Goal: Task Accomplishment & Management: Manage account settings

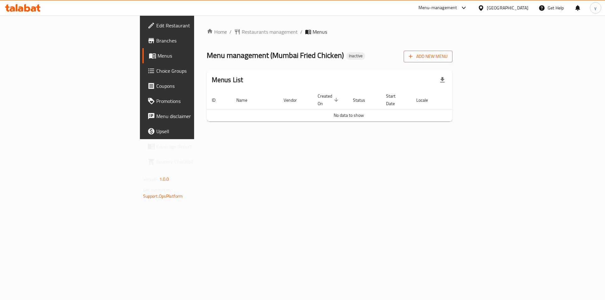
click at [447, 54] on span "Add New Menu" at bounding box center [428, 57] width 39 height 8
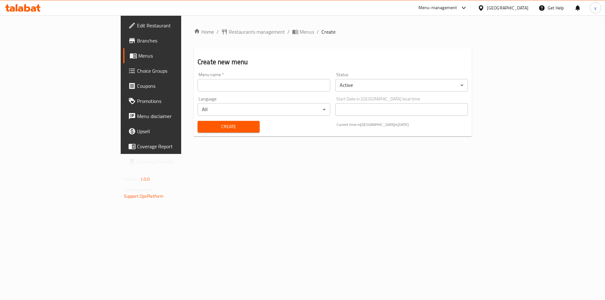
click at [248, 85] on input "text" at bounding box center [264, 85] width 133 height 13
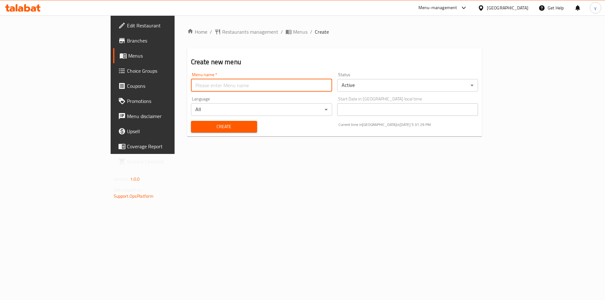
type input "menu"
click at [196, 130] on span "Create" at bounding box center [224, 127] width 56 height 8
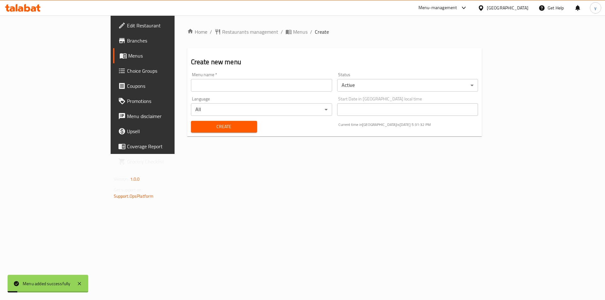
click at [128, 59] on span "Menus" at bounding box center [167, 56] width 78 height 8
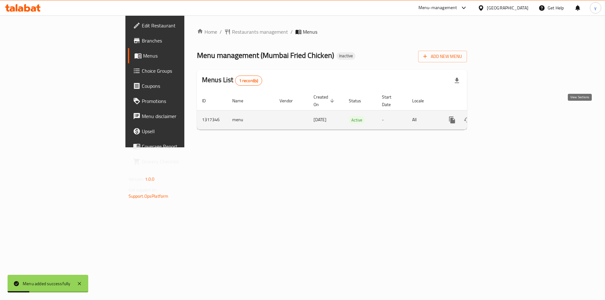
click at [505, 112] on link "enhanced table" at bounding box center [497, 119] width 15 height 15
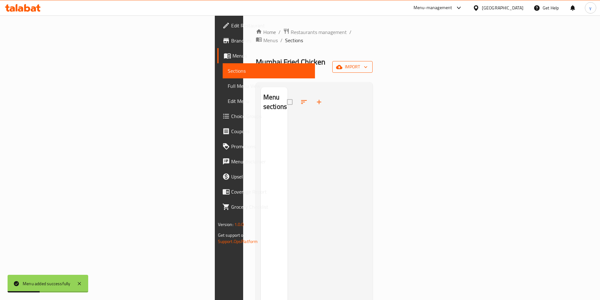
click at [368, 63] on span "import" at bounding box center [352, 67] width 30 height 8
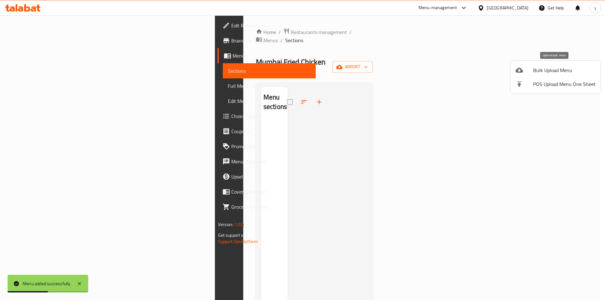
click at [528, 69] on div at bounding box center [524, 70] width 18 height 8
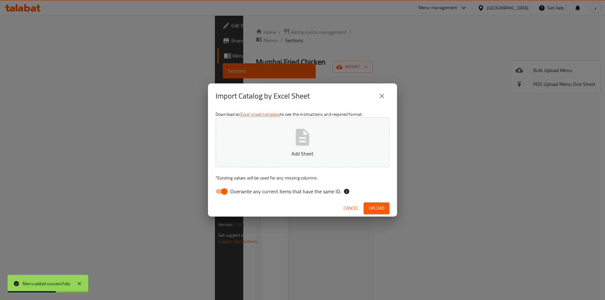
click at [230, 191] on span "Overwrite any current items that have the same ID." at bounding box center [285, 192] width 111 height 8
click at [230, 191] on input "Overwrite any current items that have the same ID." at bounding box center [224, 192] width 36 height 12
checkbox input "false"
click at [279, 156] on p "Add Sheet" at bounding box center [302, 154] width 154 height 8
click at [381, 210] on span "Upload" at bounding box center [377, 208] width 16 height 8
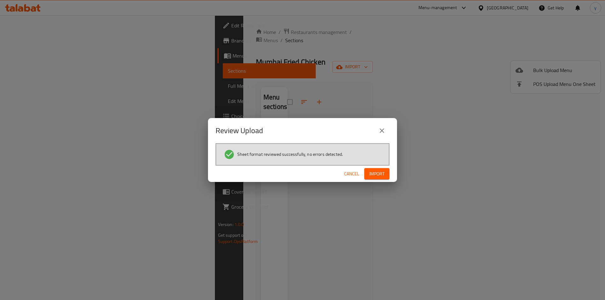
click at [375, 175] on span "Import" at bounding box center [376, 174] width 15 height 8
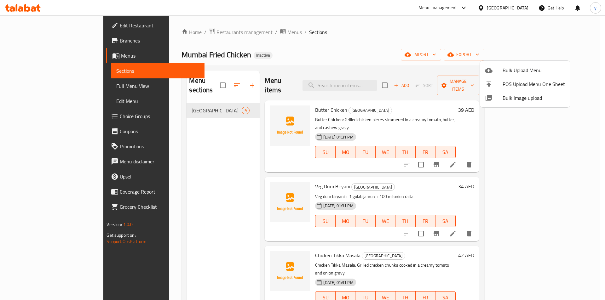
click at [42, 87] on div at bounding box center [302, 150] width 605 height 300
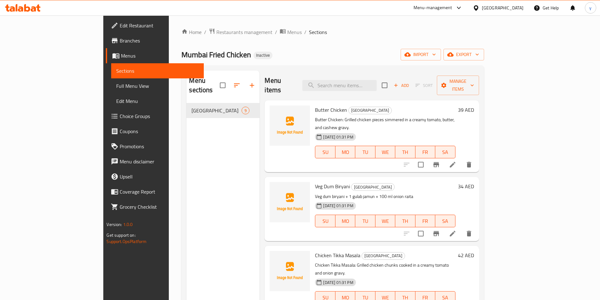
click at [457, 161] on icon at bounding box center [453, 165] width 8 height 8
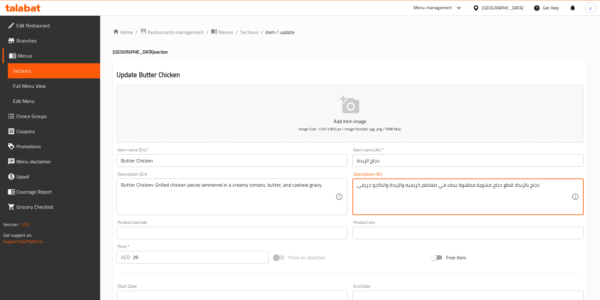
drag, startPoint x: 511, startPoint y: 186, endPoint x: 547, endPoint y: 194, distance: 36.8
type textarea "قطع دجاج مشوية مطهوة ببطء في طماطم كريميه والزبدة والكاجو جريفى"
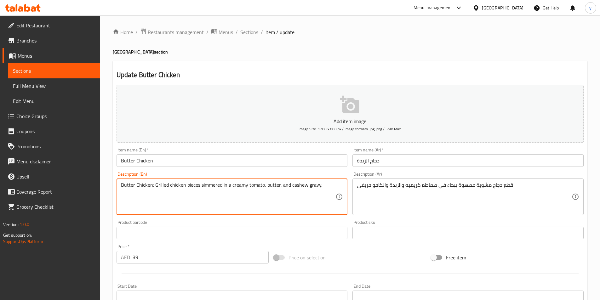
drag, startPoint x: 153, startPoint y: 190, endPoint x: 105, endPoint y: 196, distance: 48.3
click at [122, 186] on textarea "Grilled chicken pieces simmered in a creamy tomato, butter, and cashew gravy." at bounding box center [228, 197] width 215 height 30
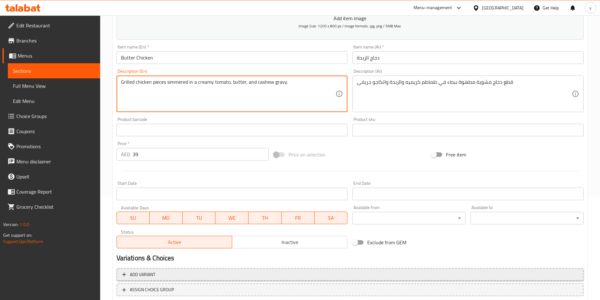
scroll to position [126, 0]
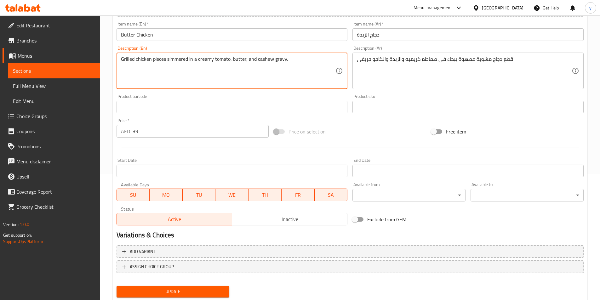
type textarea "Grilled chicken pieces simmered in a creamy tomato, butter, and cashew gravy."
click at [153, 290] on span "Update" at bounding box center [173, 292] width 103 height 8
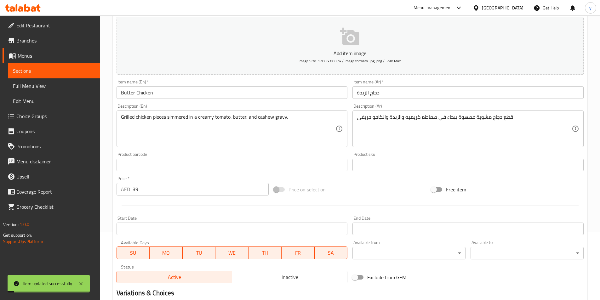
scroll to position [0, 0]
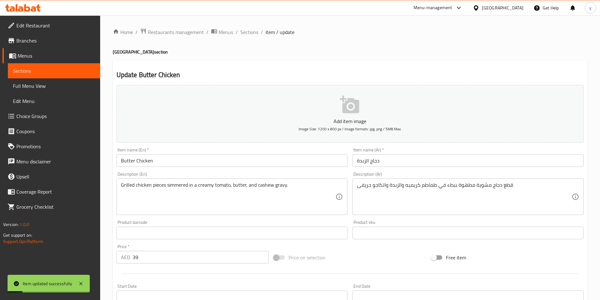
click at [41, 74] on span "Sections" at bounding box center [54, 71] width 82 height 8
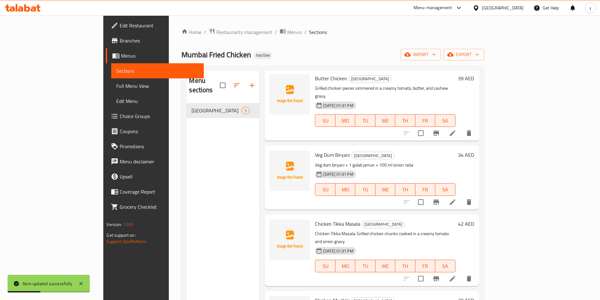
scroll to position [63, 0]
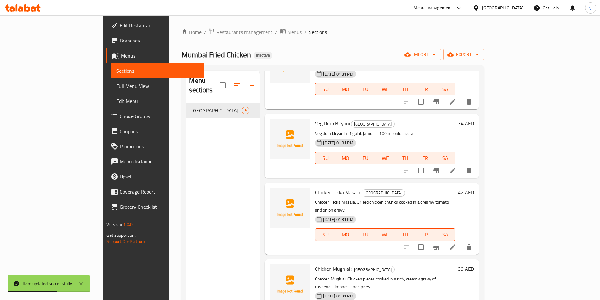
click at [462, 242] on li at bounding box center [453, 247] width 18 height 11
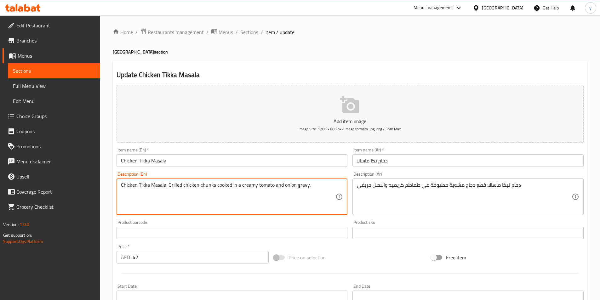
drag, startPoint x: 167, startPoint y: 186, endPoint x: 108, endPoint y: 185, distance: 58.6
click at [122, 185] on textarea "Grilled chicken chunks cooked in a creamy tomato and onion gravy." at bounding box center [228, 197] width 215 height 30
type textarea "Grilled chicken chunks cooked in a creamy tomato and onion gravy."
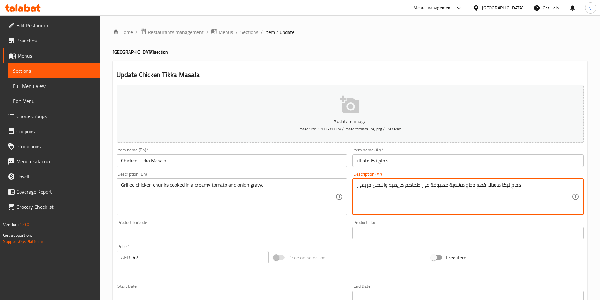
drag, startPoint x: 485, startPoint y: 186, endPoint x: 520, endPoint y: 188, distance: 34.7
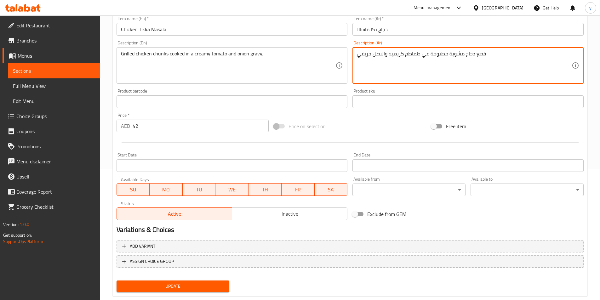
scroll to position [145, 0]
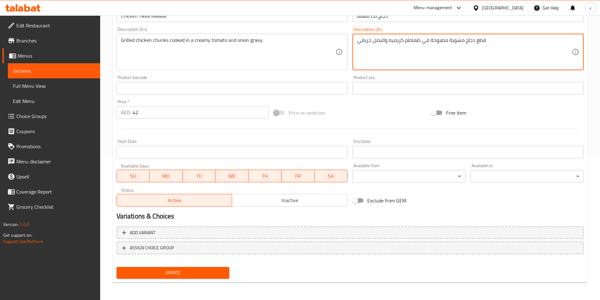
type textarea "قطع دجاج مشوية مطبوخة في طماطم كريميه والبصل جريفي"
click at [183, 269] on button "Update" at bounding box center [173, 273] width 113 height 12
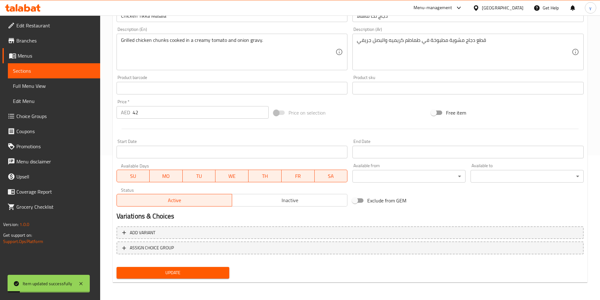
click at [51, 67] on span "Sections" at bounding box center [54, 71] width 82 height 8
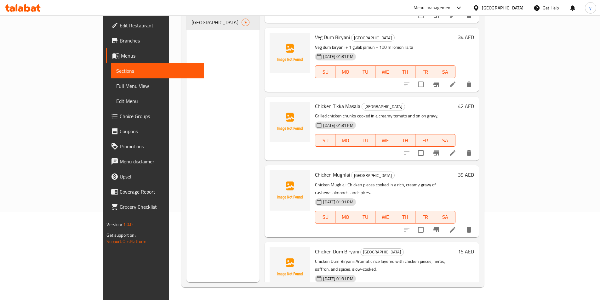
scroll to position [95, 0]
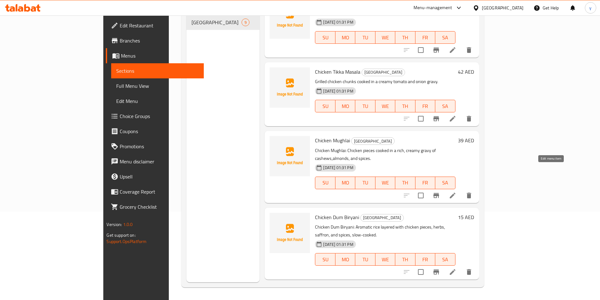
click at [457, 192] on icon at bounding box center [453, 196] width 8 height 8
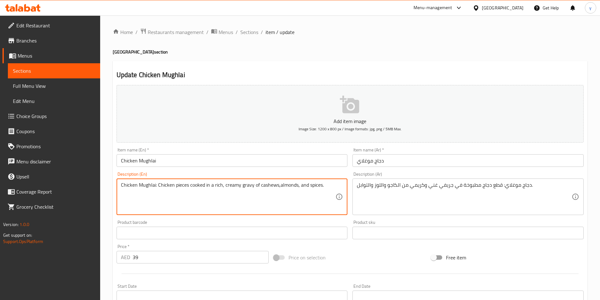
drag, startPoint x: 158, startPoint y: 187, endPoint x: 114, endPoint y: 191, distance: 44.3
type textarea "Chicken pieces cooked in a rich, creamy gravy of cashews,almonds, and spices."
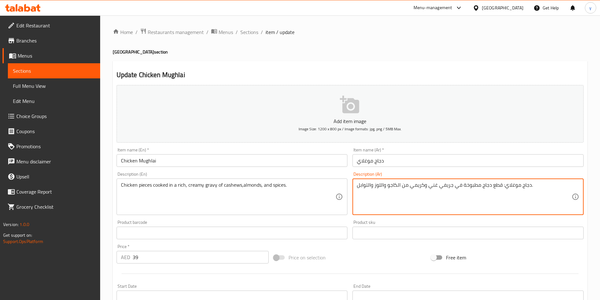
drag, startPoint x: 501, startPoint y: 186, endPoint x: 543, endPoint y: 181, distance: 42.6
click at [500, 186] on textarea "دجاج موغلاي: قطع دجاج مطبوخة في جريفي غني وكريمي من الكاجو واللوز والتوابل." at bounding box center [464, 197] width 215 height 30
drag, startPoint x: 500, startPoint y: 186, endPoint x: 530, endPoint y: 188, distance: 29.4
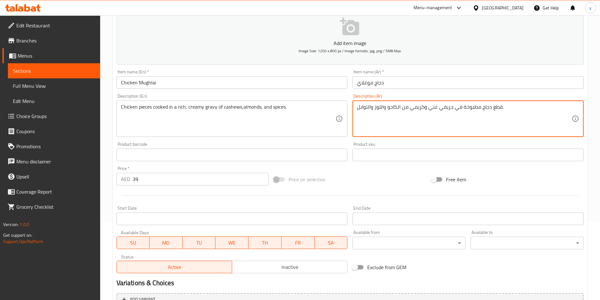
scroll to position [145, 0]
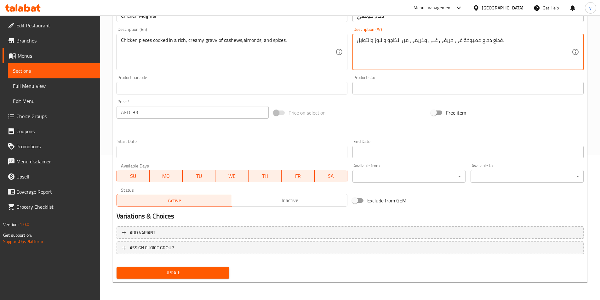
type textarea "قطع دجاج مطبوخة في جريفي غني وكريمي من الكاجو واللوز والتوابل."
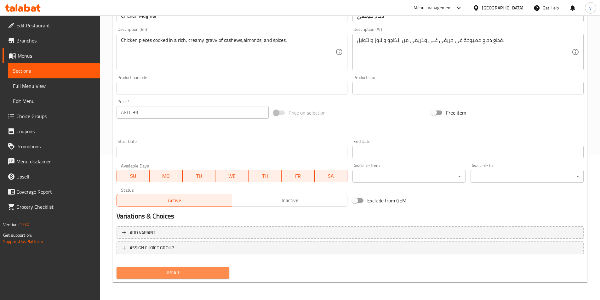
click at [207, 273] on span "Update" at bounding box center [173, 273] width 103 height 8
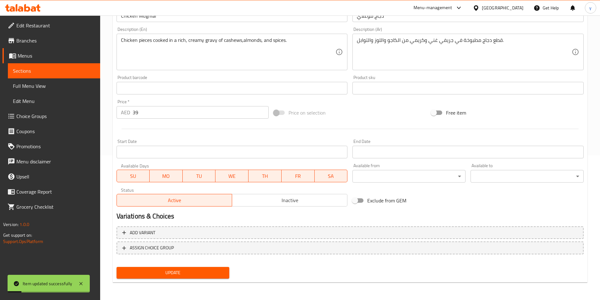
click at [78, 71] on span "Sections" at bounding box center [54, 71] width 82 height 8
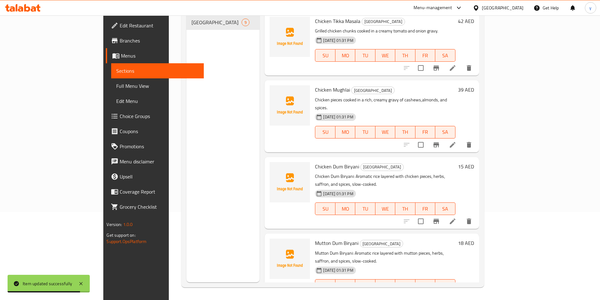
scroll to position [158, 0]
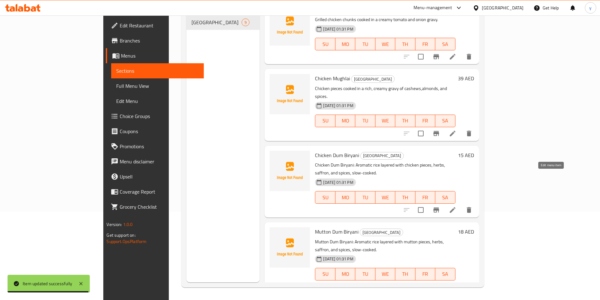
click at [456, 207] on icon at bounding box center [453, 210] width 6 height 6
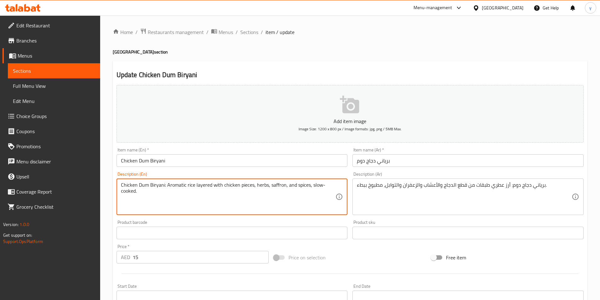
drag, startPoint x: 165, startPoint y: 187, endPoint x: 116, endPoint y: 185, distance: 49.2
click at [122, 187] on textarea "Aromatic rice layered with chicken pieces, herbs, saffron, and spices, slow-coo…" at bounding box center [228, 197] width 215 height 30
type textarea "Aromatic rice layered with chicken pieces, herbs, saffron, and spices, slow-coo…"
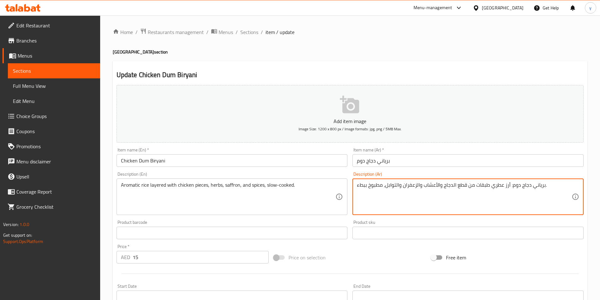
drag, startPoint x: 509, startPoint y: 185, endPoint x: 544, endPoint y: 188, distance: 34.2
click at [509, 187] on textarea "أرز عطري طبقات من قطع الدجاج والأعشاب والزعفران والتوابل، مطبوخ ببطء." at bounding box center [464, 197] width 215 height 30
click at [511, 187] on textarea "أرز عطري طبقات من قطع الدجاج والأعشاب والزعفران والتوابل، مطبوخ ببطء." at bounding box center [464, 197] width 215 height 30
type textarea "أرز عطري طبقات من قطع الدجاج والأعشاب والزعفران والتوابل، مطبوخ ببطء"
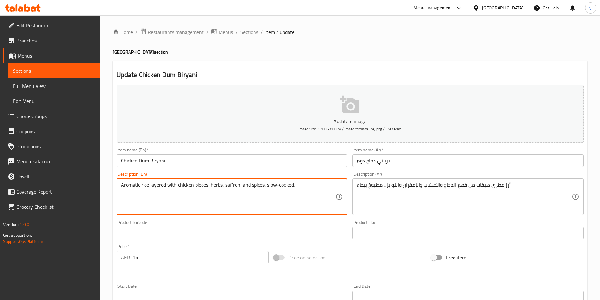
click at [292, 187] on textarea "Aromatic rice layered with chicken pieces, herbs, saffron, and spices, slow-coo…" at bounding box center [228, 197] width 215 height 30
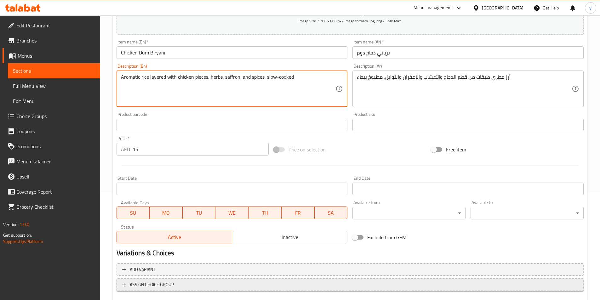
scroll to position [145, 0]
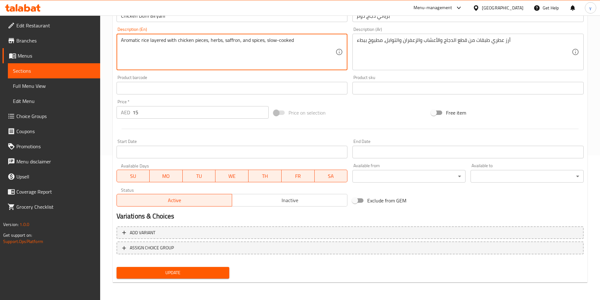
type textarea "Aromatic rice layered with chicken pieces, herbs, saffron, and spices, slow-coo…"
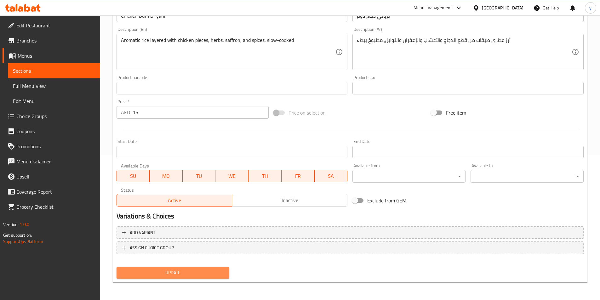
click at [169, 275] on span "Update" at bounding box center [173, 273] width 103 height 8
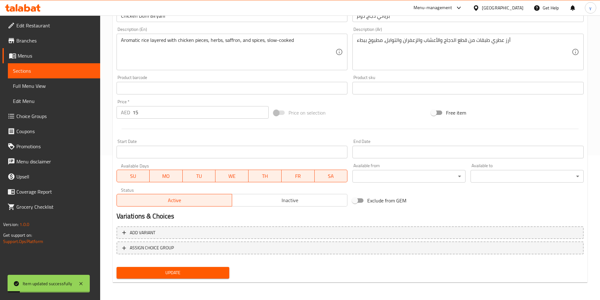
click at [59, 71] on span "Sections" at bounding box center [54, 71] width 82 height 8
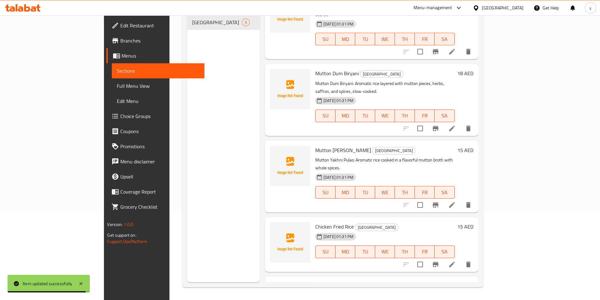
scroll to position [285, 0]
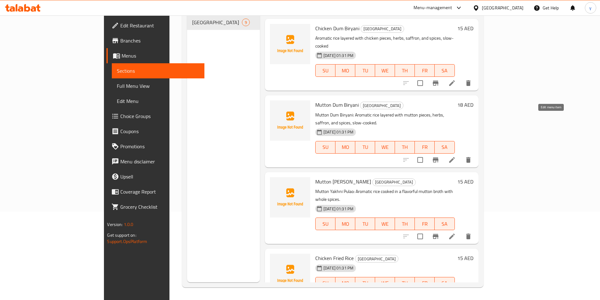
click at [456, 156] on icon at bounding box center [452, 160] width 8 height 8
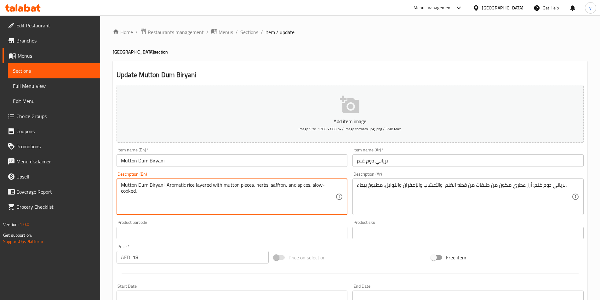
drag, startPoint x: 165, startPoint y: 185, endPoint x: 119, endPoint y: 187, distance: 45.7
type textarea "Aromatic rice layered with mutton pieces, herbs, saffron, and spices, slow-cook…"
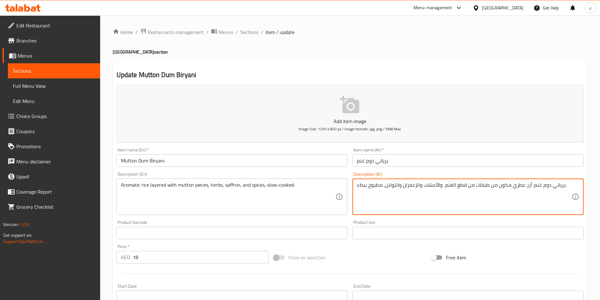
drag, startPoint x: 530, startPoint y: 185, endPoint x: 555, endPoint y: 185, distance: 24.9
click at [555, 185] on textarea "برياني دوم غنم: أرز عطري مكون من طبقات من قطع الغنم والأعشاب والزعفران والتوابل…" at bounding box center [464, 197] width 215 height 30
click at [532, 187] on textarea "برياني دوم غنم: أرز عطري مكون من طبقات من قطع الغنم والأعشاب والزعفران والتوابل…" at bounding box center [464, 197] width 215 height 30
drag, startPoint x: 532, startPoint y: 187, endPoint x: 544, endPoint y: 189, distance: 12.2
click at [532, 186] on textarea "برياني دوم غنم: أرز عطري مكون من طبقات من قطع الغنم والأعشاب والزعفران والتوابل…" at bounding box center [464, 197] width 215 height 30
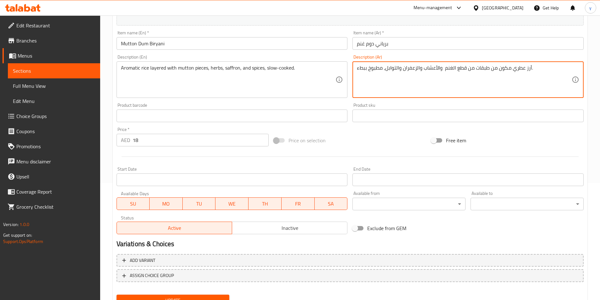
scroll to position [145, 0]
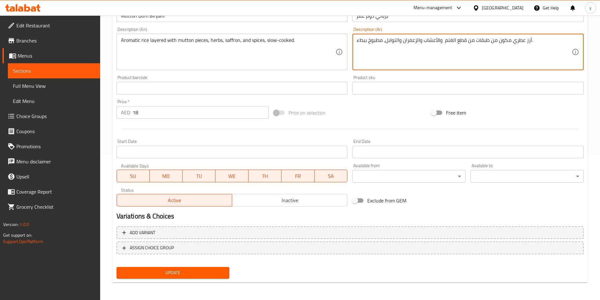
type textarea "أرز عطري مكون من طبقات من قطع الغنم والأعشاب والزعفران والتوابل، مطبوخ ببطء."
click at [165, 274] on span "Update" at bounding box center [173, 273] width 103 height 8
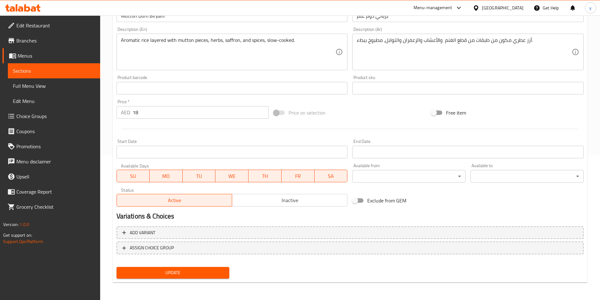
click at [31, 67] on span "Sections" at bounding box center [54, 71] width 82 height 8
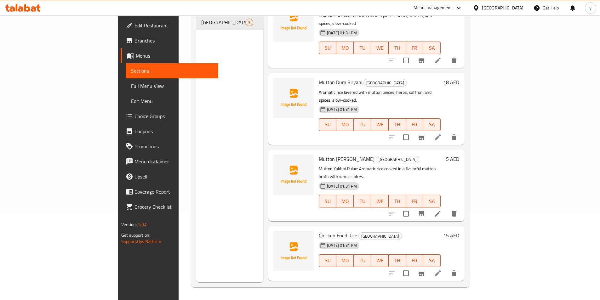
scroll to position [316, 0]
click at [442, 209] on icon at bounding box center [438, 213] width 8 height 8
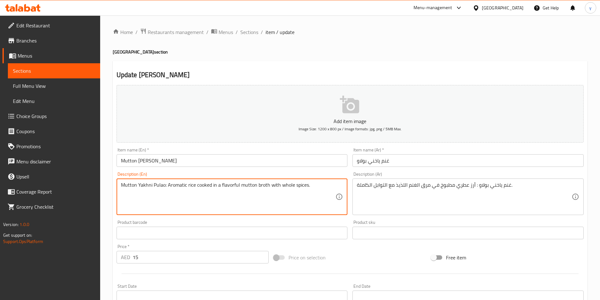
click at [167, 185] on textarea "Mutton Yakhni Pulao: Aromatic rice cooked in a flavorful mutton broth with whol…" at bounding box center [228, 197] width 215 height 30
drag, startPoint x: 166, startPoint y: 187, endPoint x: 115, endPoint y: 191, distance: 50.9
click at [115, 191] on div "Description (En) Mutton Yakhni Pulao: Aromatic rice cooked in a flavorful mutto…" at bounding box center [232, 194] width 236 height 48
type textarea "Aromatic rice cooked in a flavorful mutton broth with whole spices."
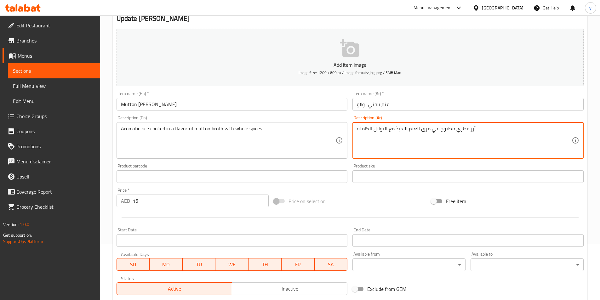
scroll to position [145, 0]
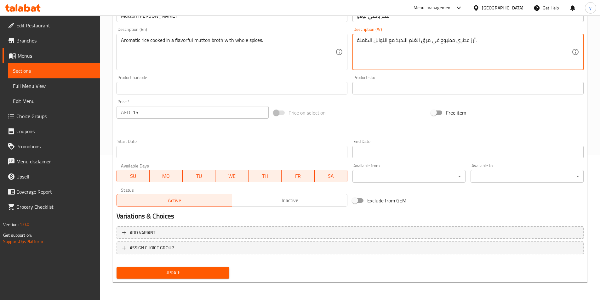
type textarea "أرز عطري مطبوخ في مرق الغنم اللذيذ مع التوابل الكاملة."
click at [135, 270] on span "Update" at bounding box center [173, 273] width 103 height 8
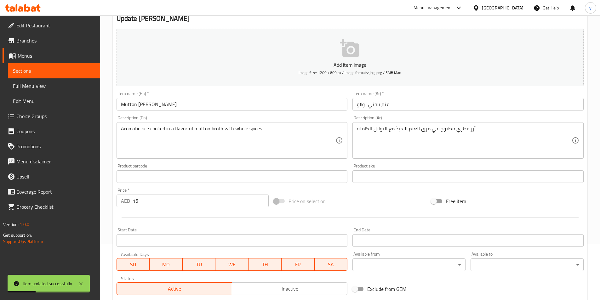
scroll to position [0, 0]
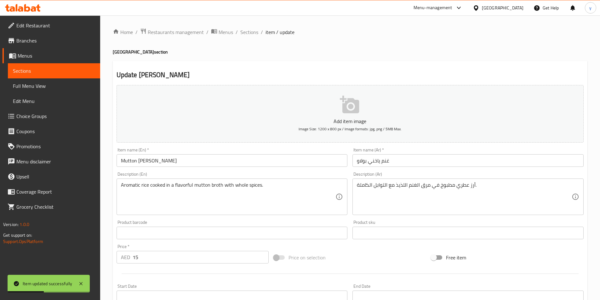
click at [46, 72] on span "Sections" at bounding box center [54, 71] width 82 height 8
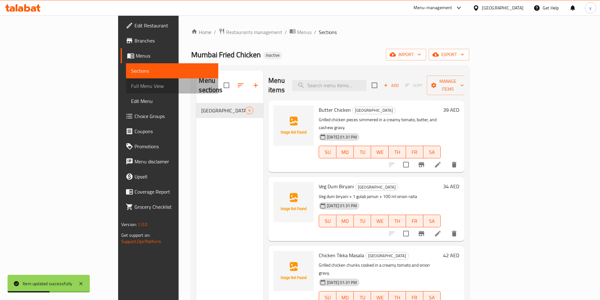
click at [131, 87] on span "Full Menu View" at bounding box center [172, 86] width 82 height 8
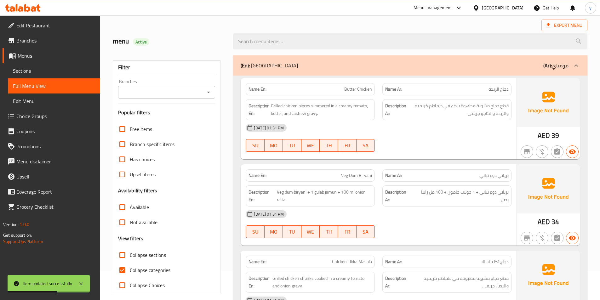
scroll to position [158, 0]
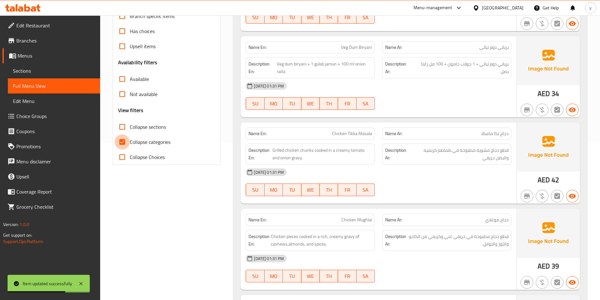
click at [124, 145] on input "Collapse categories" at bounding box center [122, 142] width 15 height 15
checkbox input "false"
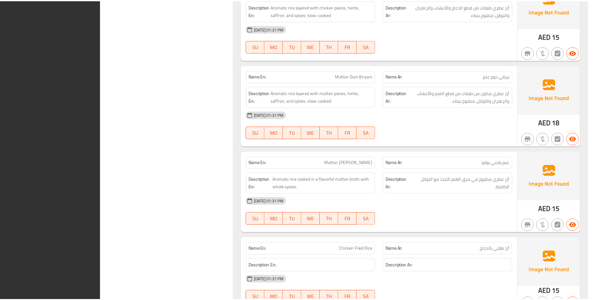
scroll to position [590, 0]
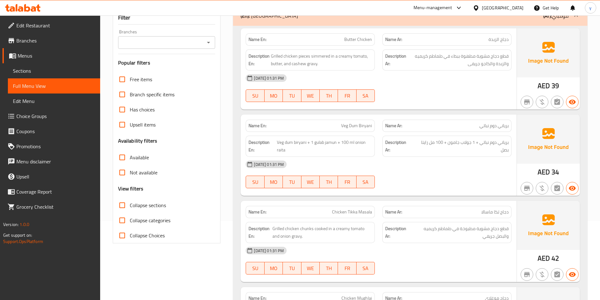
scroll to position [0, 0]
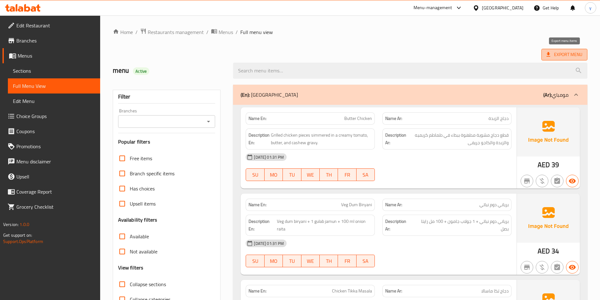
click at [549, 55] on icon at bounding box center [549, 54] width 4 height 4
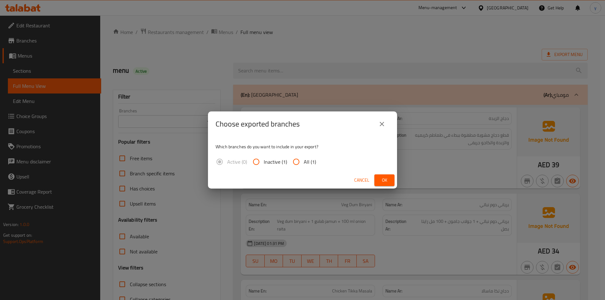
click at [298, 164] on input "All (1)" at bounding box center [296, 161] width 15 height 15
radio input "true"
click at [380, 177] on span "Ok" at bounding box center [384, 180] width 10 height 8
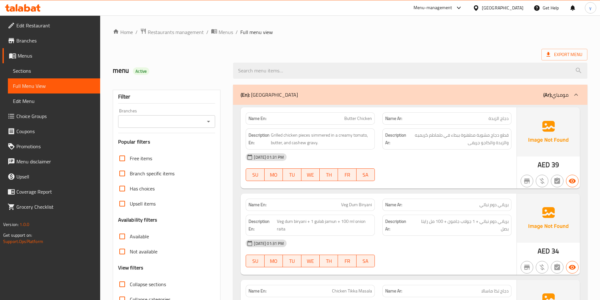
click at [27, 43] on span "Branches" at bounding box center [55, 41] width 79 height 8
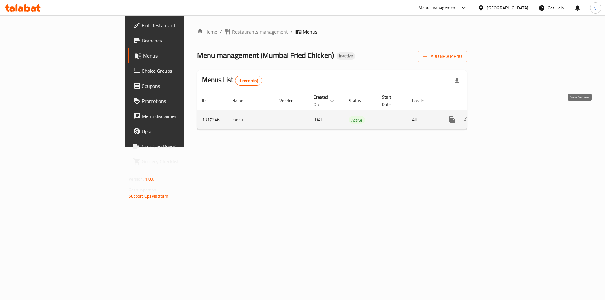
click at [501, 116] on icon "enhanced table" at bounding box center [498, 120] width 8 height 8
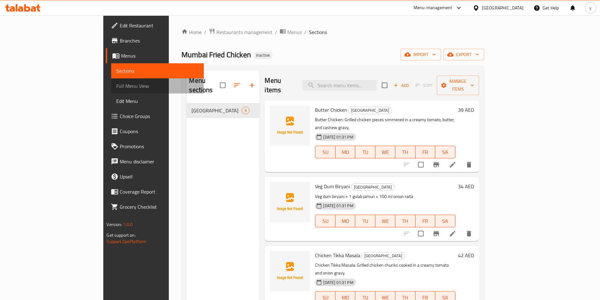
click at [116, 89] on span "Full Menu View" at bounding box center [157, 86] width 82 height 8
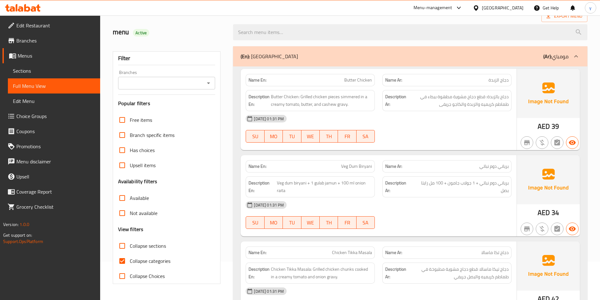
scroll to position [126, 0]
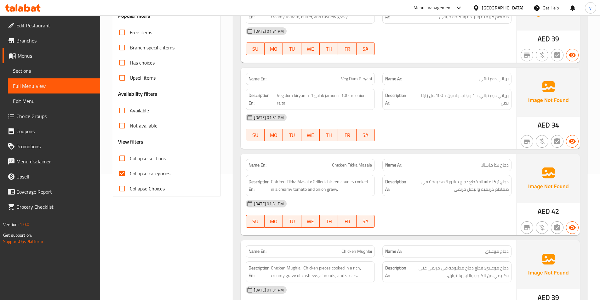
click at [153, 175] on span "Collapse categories" at bounding box center [150, 174] width 41 height 8
click at [130, 175] on input "Collapse categories" at bounding box center [122, 173] width 15 height 15
checkbox input "false"
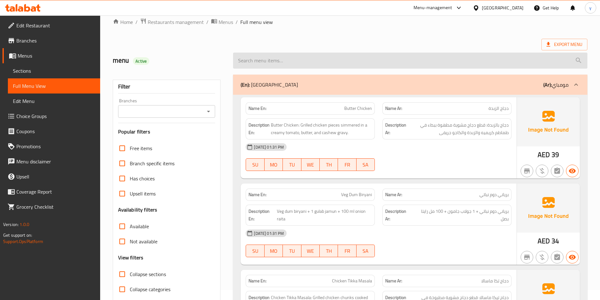
scroll to position [0, 0]
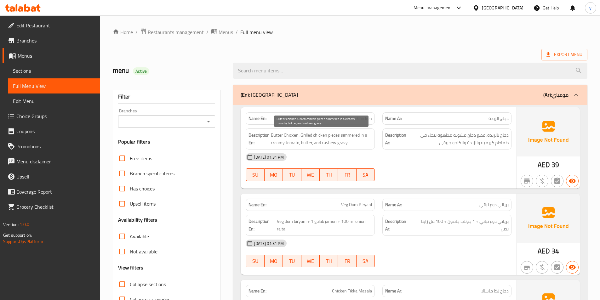
click at [363, 136] on span "Butter Chicken: Grilled chicken pieces simmered in a creamy tomato, butter, and…" at bounding box center [321, 138] width 101 height 15
click at [303, 144] on span "Butter Chicken: Grilled chicken pieces simmered in a creamy tomato, butter, and…" at bounding box center [321, 138] width 101 height 15
click at [326, 139] on span "Butter Chicken: Grilled chicken pieces simmered in a creamy tomato, butter, and…" at bounding box center [321, 138] width 101 height 15
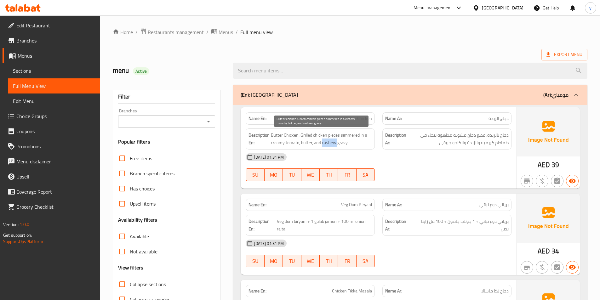
click at [326, 139] on span "Butter Chicken: Grilled chicken pieces simmered in a creamy tomato, butter, and…" at bounding box center [321, 138] width 101 height 15
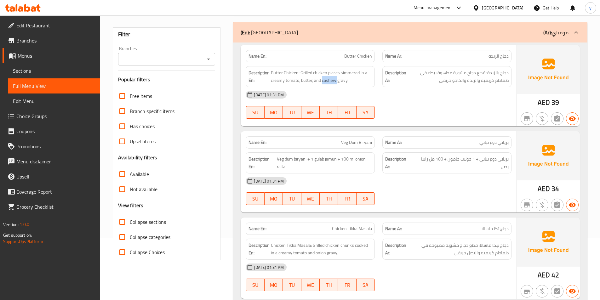
scroll to position [63, 0]
click at [338, 80] on span "Butter Chicken: Grilled chicken pieces simmered in a creamy tomato, butter, and…" at bounding box center [321, 75] width 101 height 15
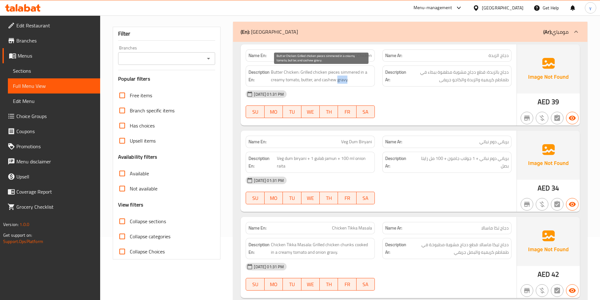
click at [338, 80] on span "Butter Chicken: Grilled chicken pieces simmered in a creamy tomato, butter, and…" at bounding box center [321, 75] width 101 height 15
click at [346, 83] on span "Butter Chicken: Grilled chicken pieces simmered in a creamy tomato, butter, and…" at bounding box center [321, 75] width 101 height 15
click at [333, 80] on span "Butter Chicken: Grilled chicken pieces simmered in a creamy tomato, butter, and…" at bounding box center [321, 75] width 101 height 15
click at [290, 83] on span "Butter Chicken: Grilled chicken pieces simmered in a creamy tomato, butter, and…" at bounding box center [321, 75] width 101 height 15
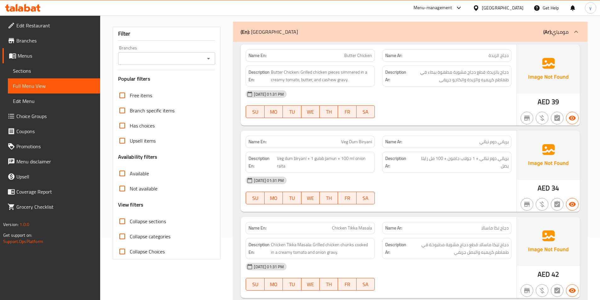
click at [274, 83] on span "Butter Chicken: Grilled chicken pieces simmered in a creamy tomato, butter, and…" at bounding box center [321, 75] width 101 height 15
click at [343, 79] on span "Butter Chicken: Grilled chicken pieces simmered in a creamy tomato, butter, and…" at bounding box center [321, 75] width 101 height 15
click at [323, 81] on span "Butter Chicken: Grilled chicken pieces simmered in a creamy tomato, butter, and…" at bounding box center [321, 75] width 101 height 15
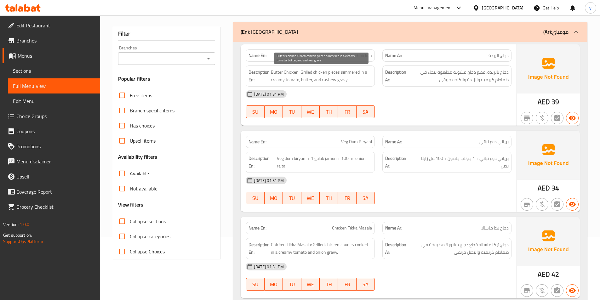
click at [336, 73] on span "Butter Chicken: Grilled chicken pieces simmered in a creamy tomato, butter, and…" at bounding box center [321, 75] width 101 height 15
click at [321, 70] on span "Butter Chicken: Grilled chicken pieces simmered in a creamy tomato, butter, and…" at bounding box center [321, 75] width 101 height 15
click at [304, 68] on span "Butter Chicken: Grilled chicken pieces simmered in a creamy tomato, butter, and…" at bounding box center [321, 75] width 101 height 15
click at [336, 73] on span "Butter Chicken: Grilled chicken pieces simmered in a creamy tomato, butter, and…" at bounding box center [321, 75] width 101 height 15
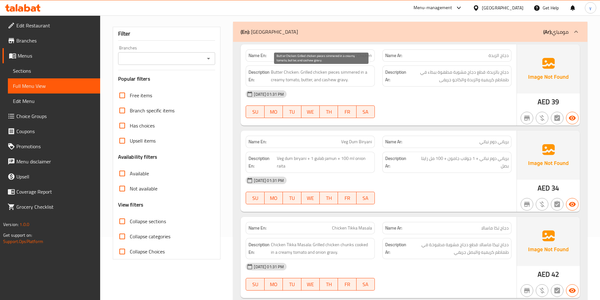
click at [317, 72] on span "Butter Chicken: Grilled chicken pieces simmered in a creamy tomato, butter, and…" at bounding box center [321, 75] width 101 height 15
click at [301, 73] on span "Butter Chicken: Grilled chicken pieces simmered in a creamy tomato, butter, and…" at bounding box center [321, 75] width 101 height 15
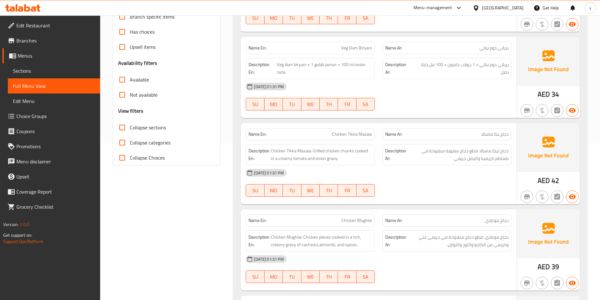
scroll to position [158, 0]
click at [366, 49] on span "Veg Dum Biryani" at bounding box center [356, 47] width 31 height 7
click at [351, 44] on span "Veg Dum Biryani" at bounding box center [356, 47] width 31 height 7
click at [345, 43] on div "Name En: Veg Dum Biryani" at bounding box center [310, 47] width 129 height 12
click at [489, 66] on span "برياني دوم نباتي + 1 جولاب جامون + 100 مل رايتا بصل" at bounding box center [460, 67] width 95 height 15
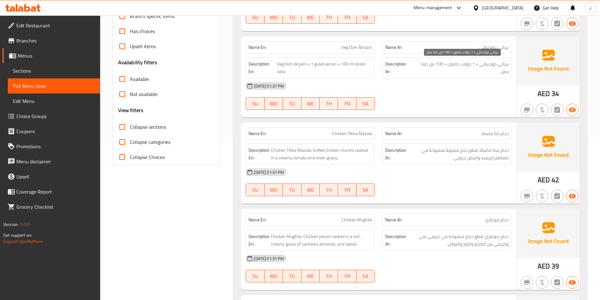
click at [466, 68] on span "برياني دوم نباتي + 1 جولاب جامون + 100 مل رايتا بصل" at bounding box center [460, 67] width 95 height 15
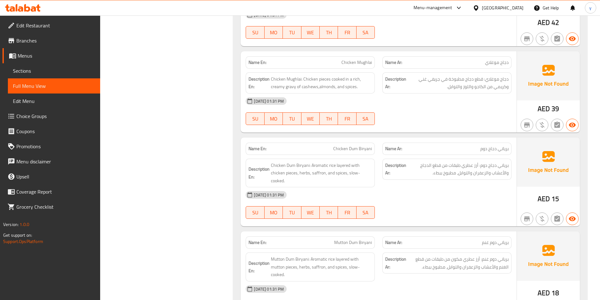
scroll to position [347, 0]
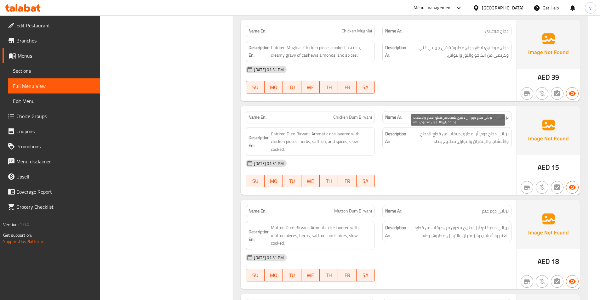
click at [486, 136] on span "برياني دجاج دوم: أرز عطري طبقات من قطع الدجاج والأعشاب والزعفران والتوابل، مطبو…" at bounding box center [458, 137] width 101 height 15
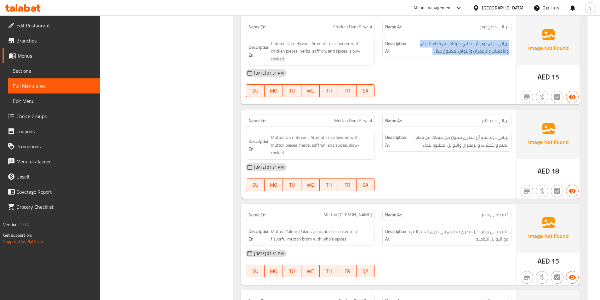
scroll to position [441, 0]
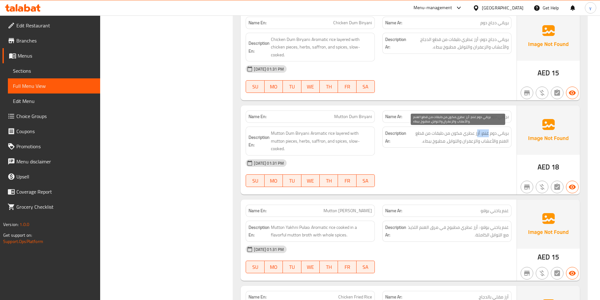
drag, startPoint x: 478, startPoint y: 132, endPoint x: 514, endPoint y: 134, distance: 36.0
click at [509, 134] on div "Description Ar: برياني دوم غنم: أرز عطري مكون من طبقات من قطع الغنم والأعشاب وا…" at bounding box center [447, 137] width 129 height 21
click at [481, 217] on div "Description Ar: غنم ياخني بولاو : أرز عطري مطبوخ في مرق الغنم اللذيذ مع التوابل…" at bounding box center [447, 231] width 137 height 29
click at [489, 217] on div "Description Ar: غنم ياخني بولاو : أرز عطري مطبوخ في مرق الغنم اللذيذ مع التوابل…" at bounding box center [447, 231] width 137 height 29
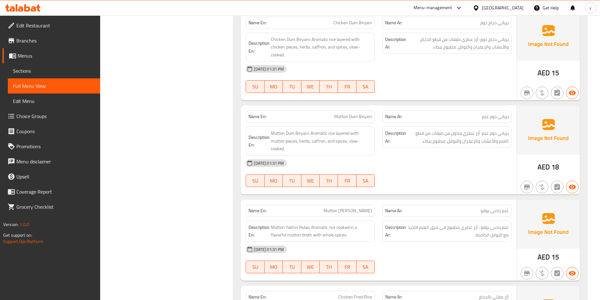
click at [494, 213] on span "غنم ياخني بولاو" at bounding box center [495, 211] width 28 height 7
click at [360, 214] on span "Mutton [PERSON_NAME]" at bounding box center [348, 211] width 49 height 7
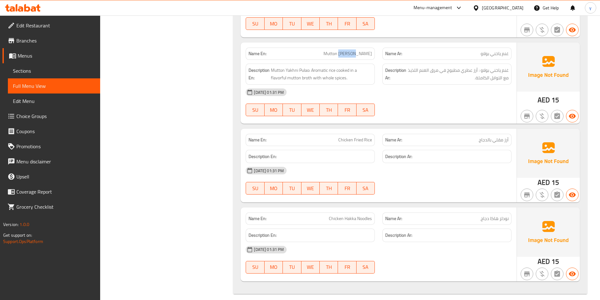
scroll to position [599, 0]
click at [446, 153] on h6 "Description Ar:" at bounding box center [447, 157] width 124 height 8
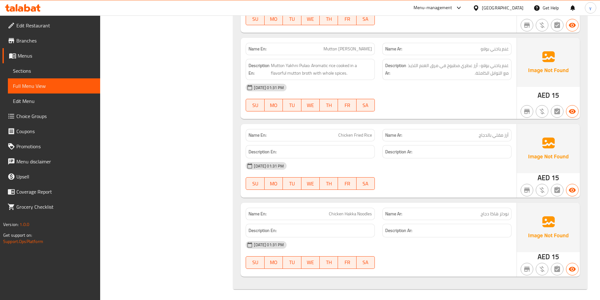
scroll to position [605, 0]
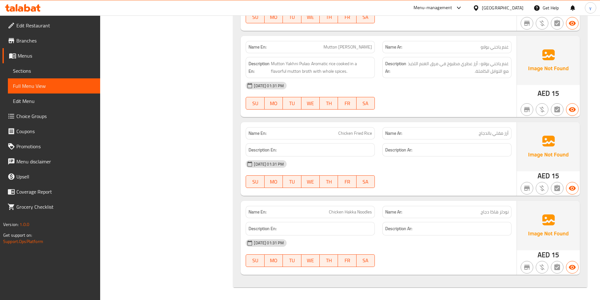
click at [362, 209] on span "Chicken Hakka Noodles" at bounding box center [350, 212] width 43 height 7
click at [358, 135] on span "Chicken Fried Rice" at bounding box center [355, 133] width 34 height 7
copy span "Chicken Fried Rice"
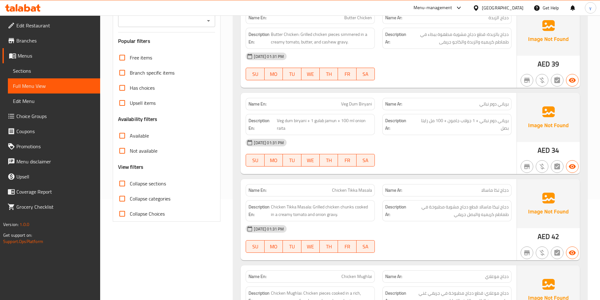
scroll to position [0, 0]
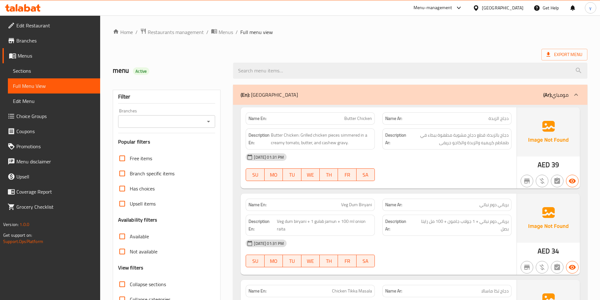
click at [350, 117] on span "Butter Chicken" at bounding box center [358, 118] width 28 height 7
copy span "Butter Chicken"
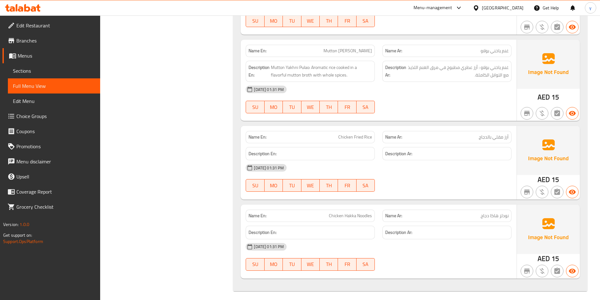
scroll to position [605, 0]
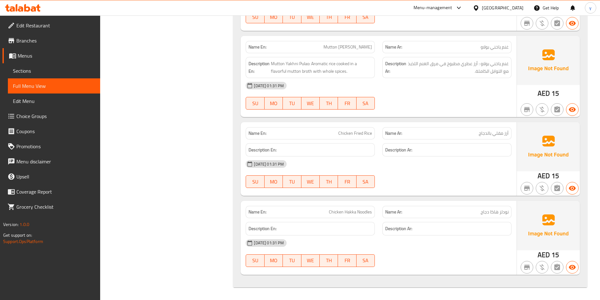
click at [358, 213] on span "Chicken Hakka Noodles" at bounding box center [350, 212] width 43 height 7
copy span "Chicken Hakka Noodles"
